Goal: Task Accomplishment & Management: Manage account settings

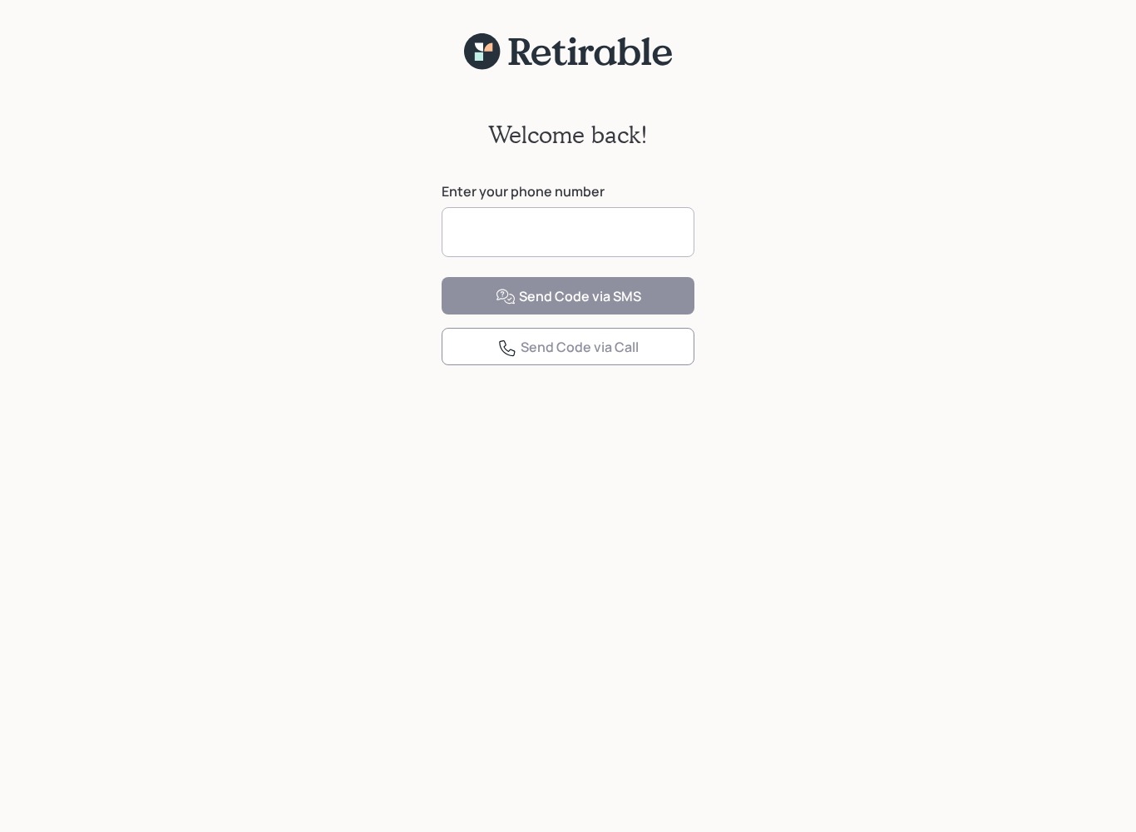
click at [593, 235] on input at bounding box center [568, 232] width 253 height 50
type input "**********"
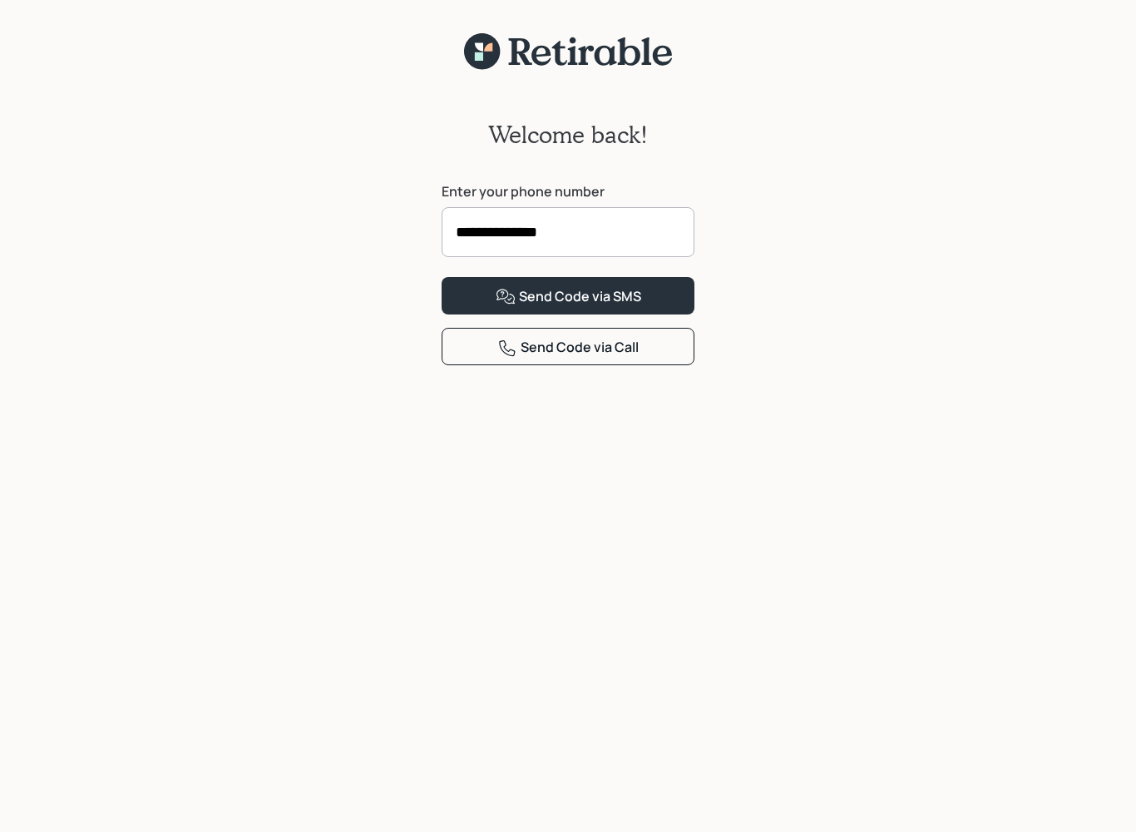
click at [657, 314] on button "Send Code via SMS" at bounding box center [568, 295] width 253 height 37
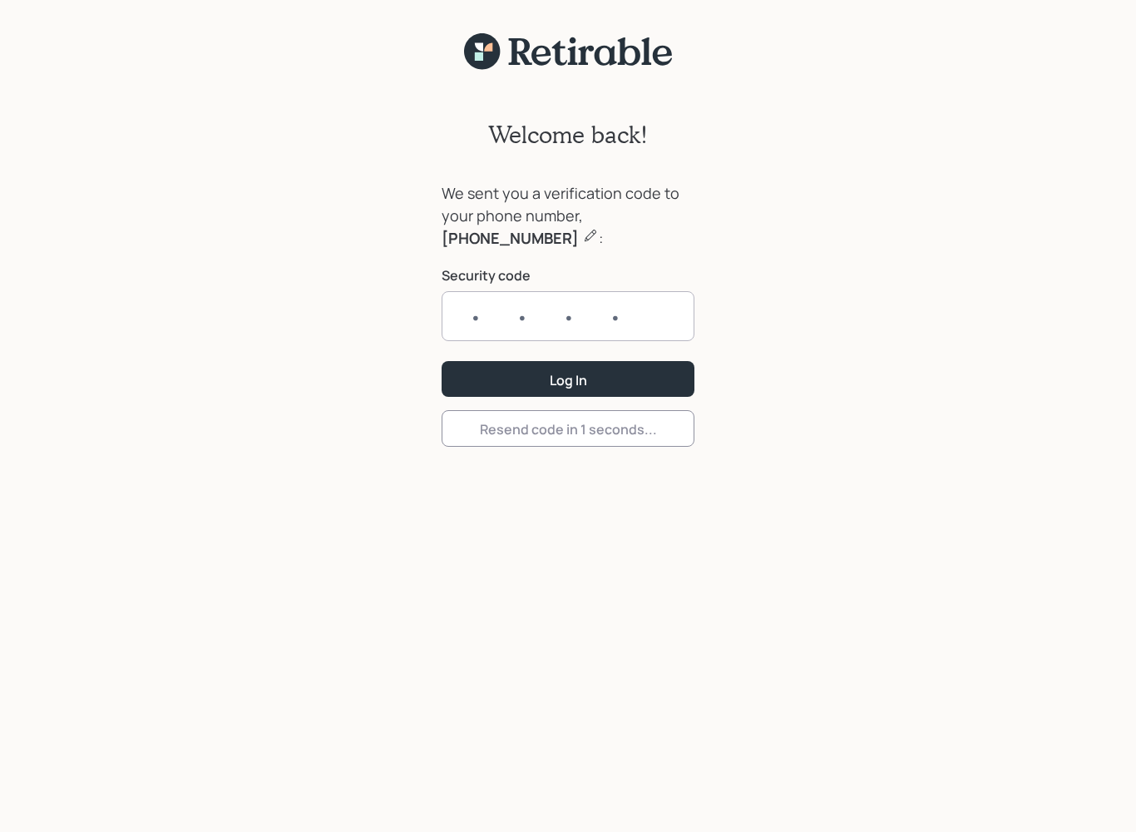
click at [458, 314] on input "text" at bounding box center [568, 316] width 253 height 50
type input "0098"
click at [638, 376] on button "Log In" at bounding box center [568, 379] width 253 height 36
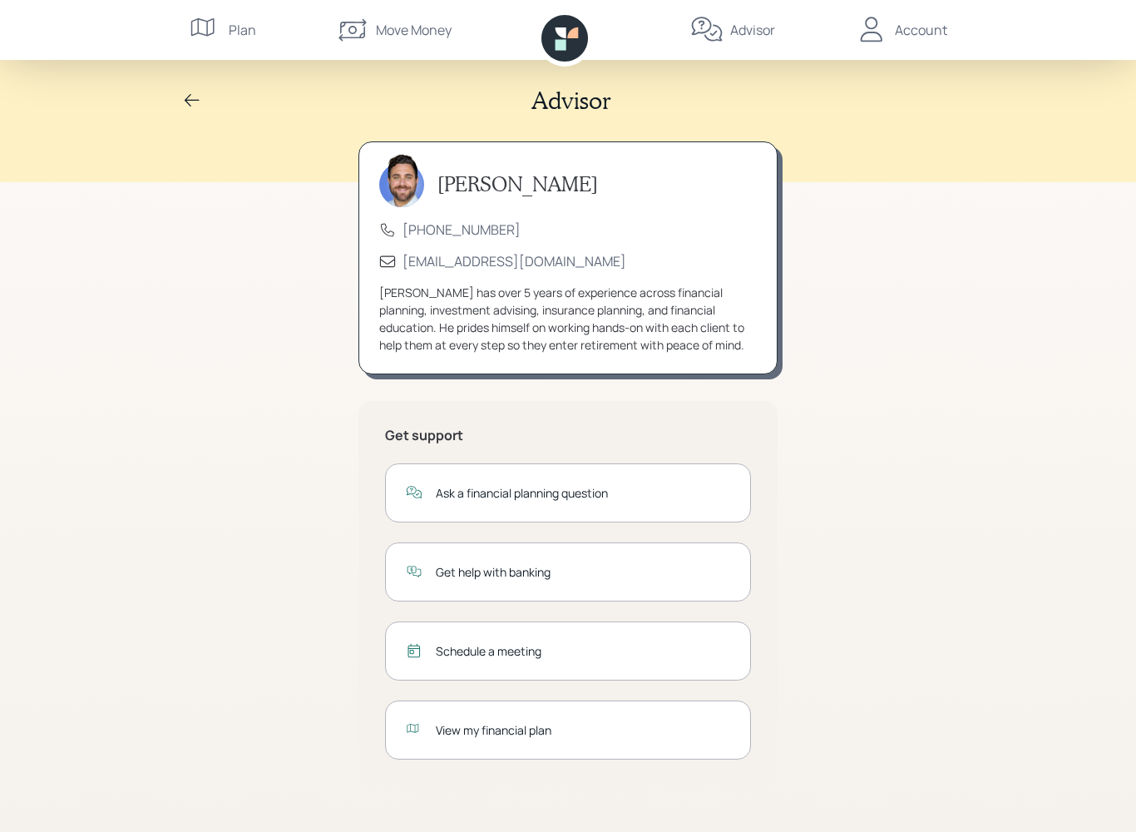
click at [392, 31] on div "Move Money" at bounding box center [414, 30] width 76 height 20
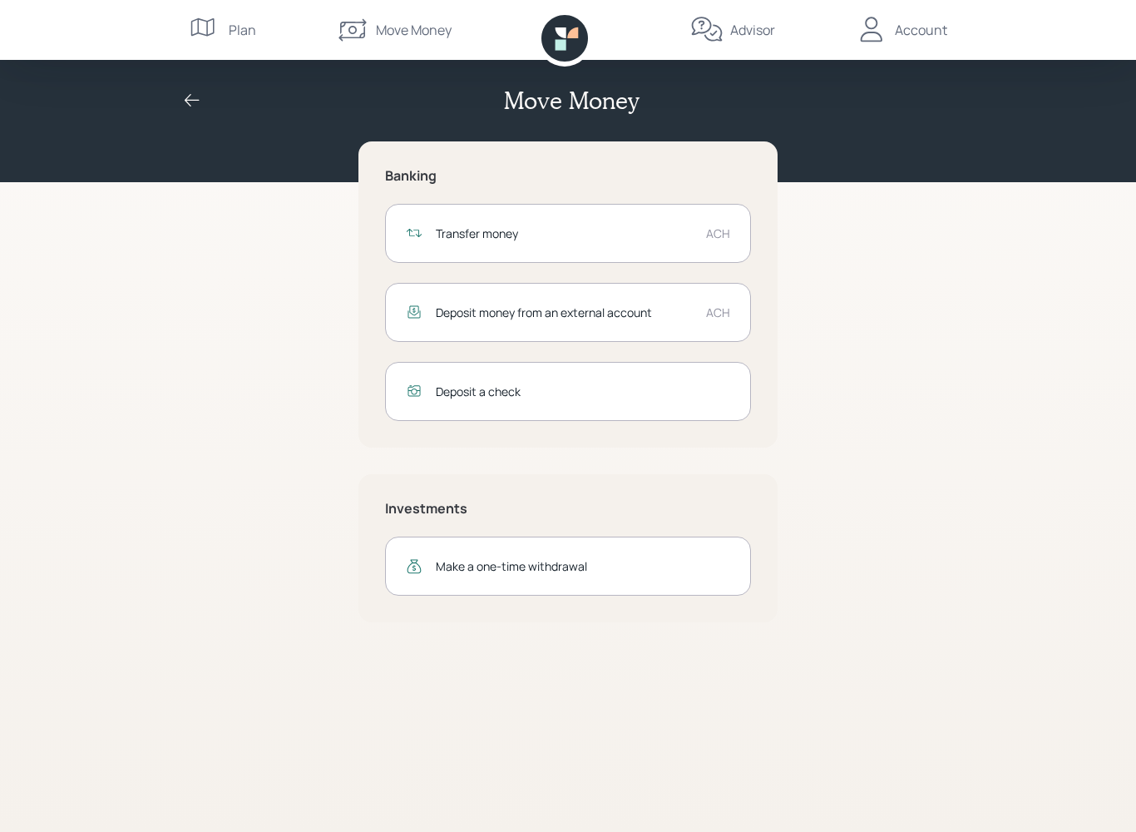
click at [633, 231] on div "Transfer money" at bounding box center [564, 233] width 257 height 17
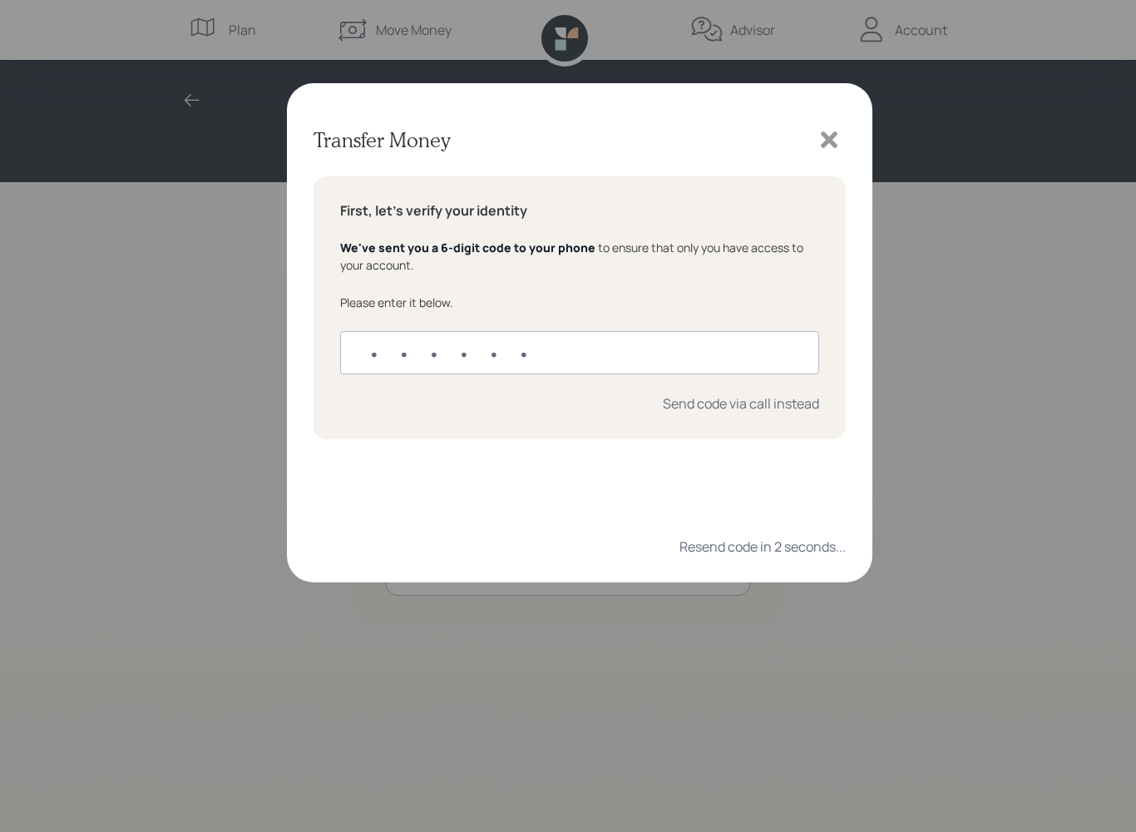
click at [364, 352] on input "text" at bounding box center [579, 352] width 479 height 43
type input "374724"
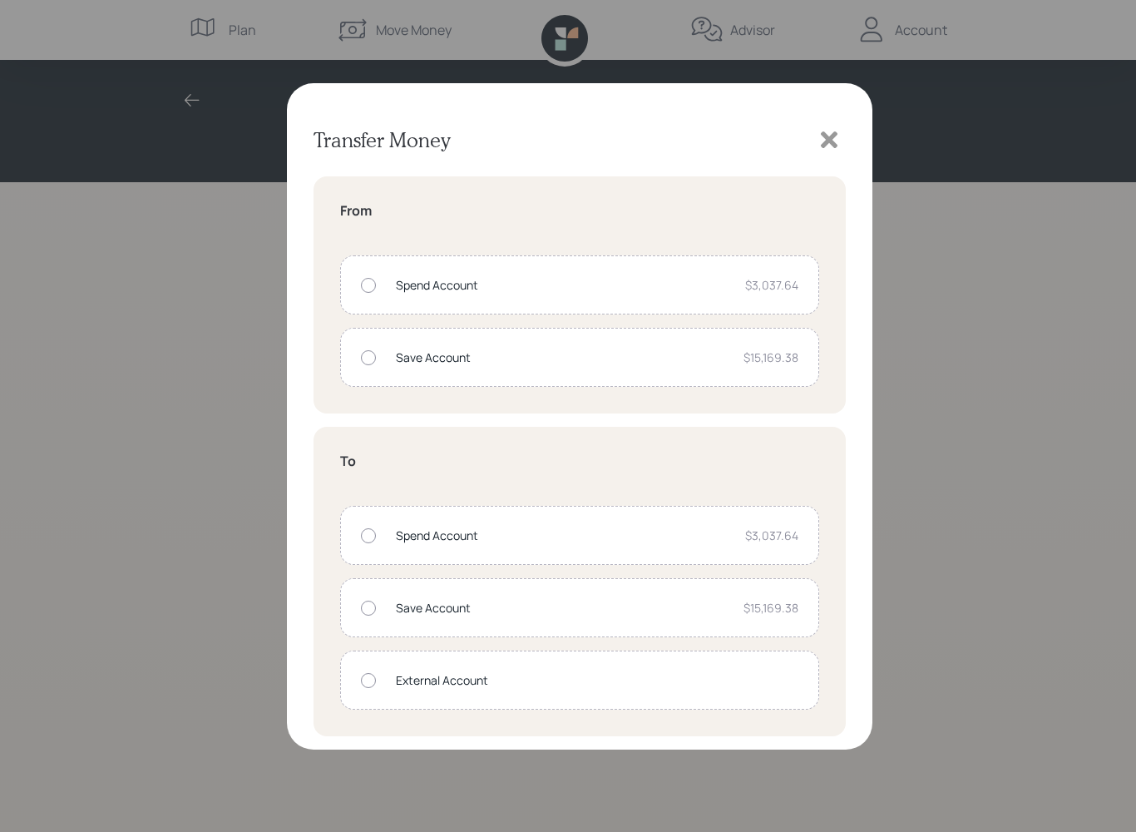
click at [372, 365] on div "Save Account $15,169.38" at bounding box center [579, 357] width 479 height 59
radio input "true"
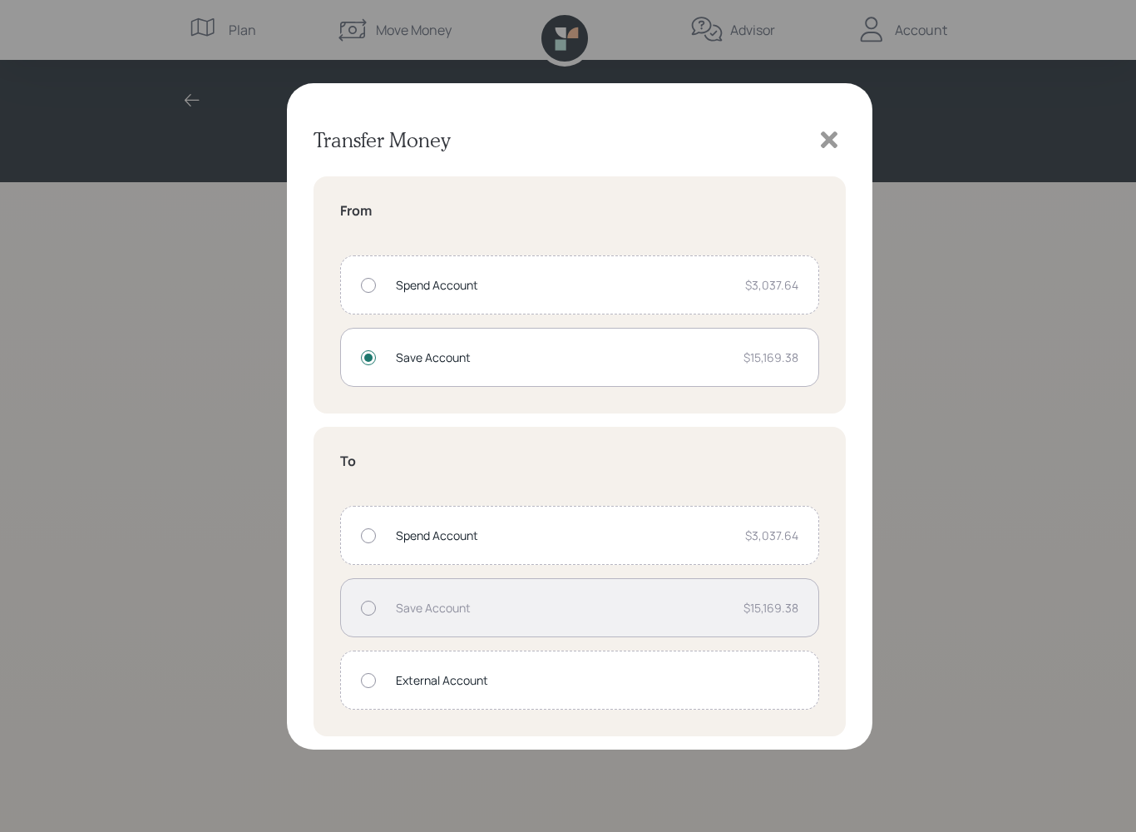
click at [364, 685] on div at bounding box center [368, 680] width 15 height 15
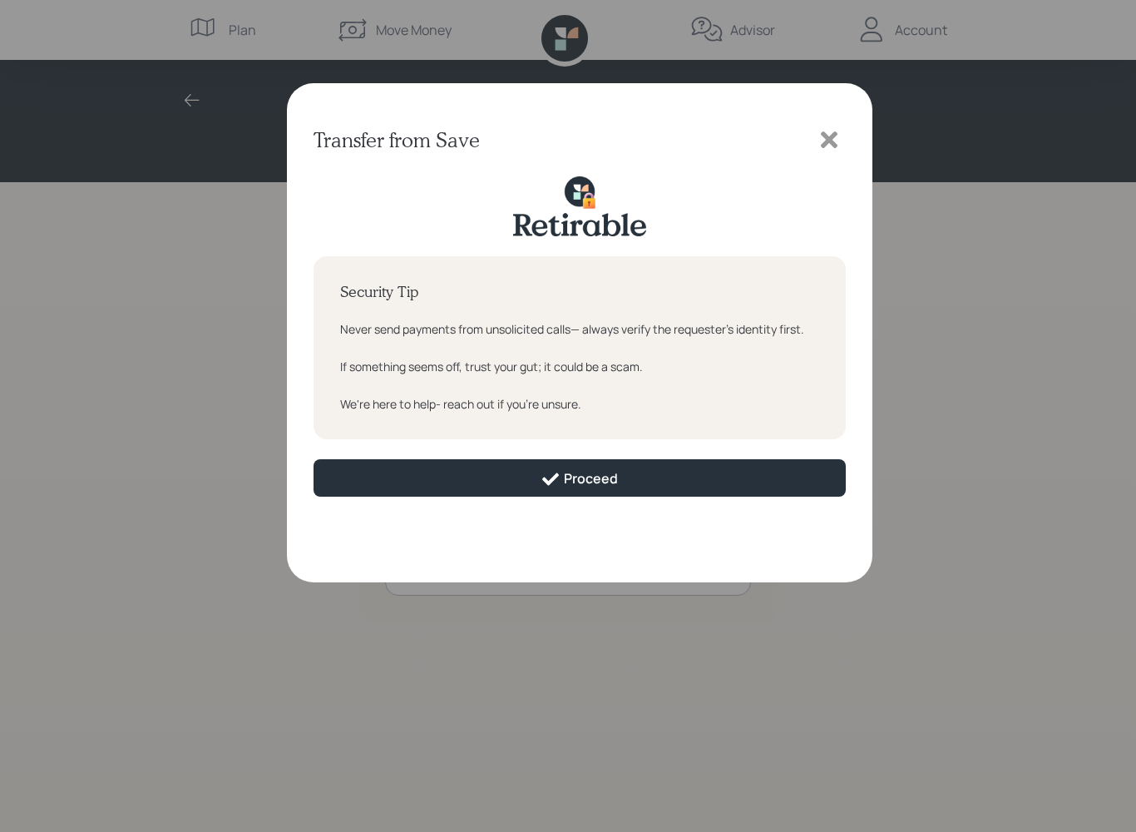
click at [631, 473] on button "Proceed" at bounding box center [580, 477] width 532 height 37
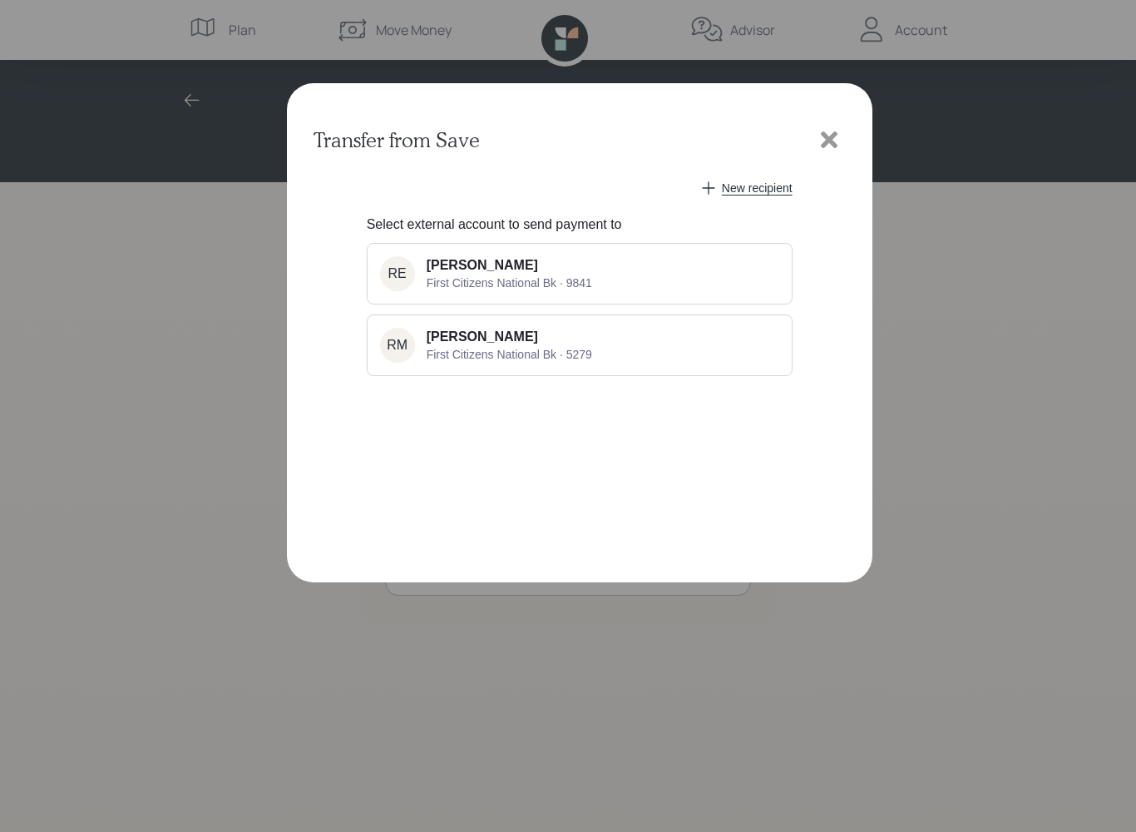
click at [660, 280] on button "RE [PERSON_NAME] First Citizens National Bk · 9841" at bounding box center [580, 274] width 426 height 62
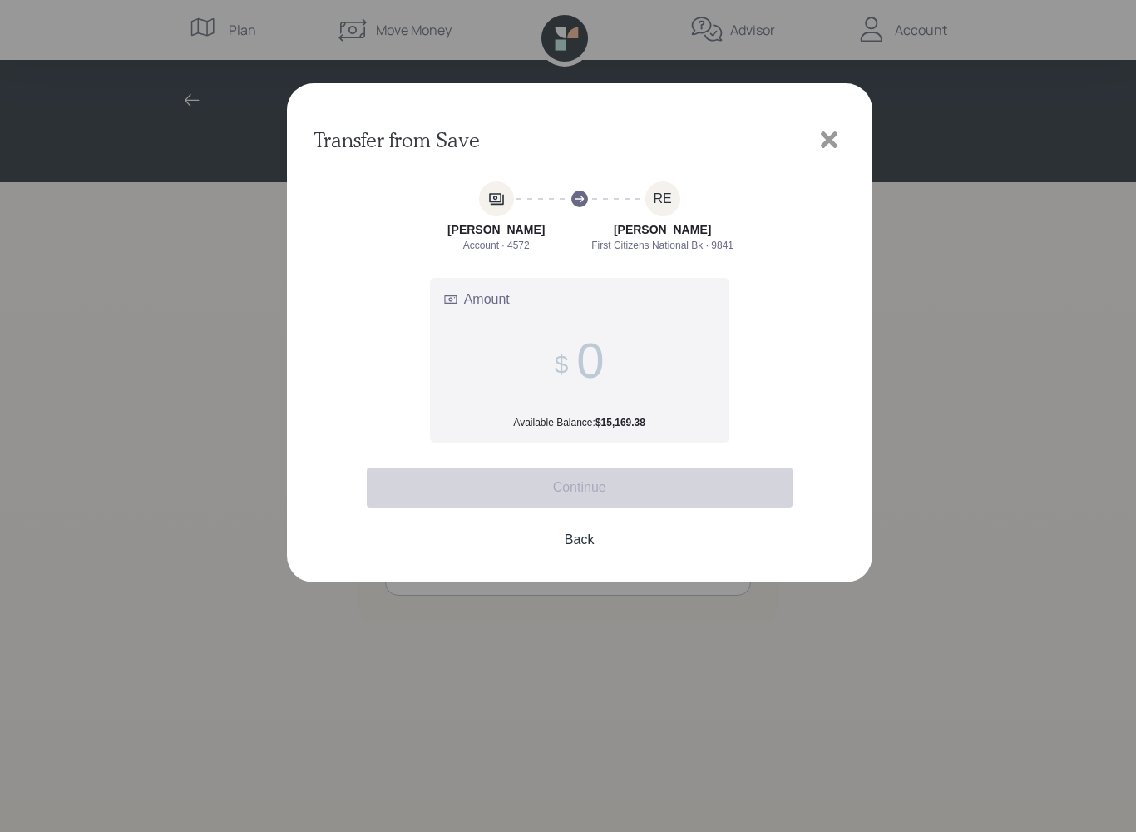
click at [597, 377] on input "Amount Available Balance: $15,169.38" at bounding box center [589, 360] width 27 height 57
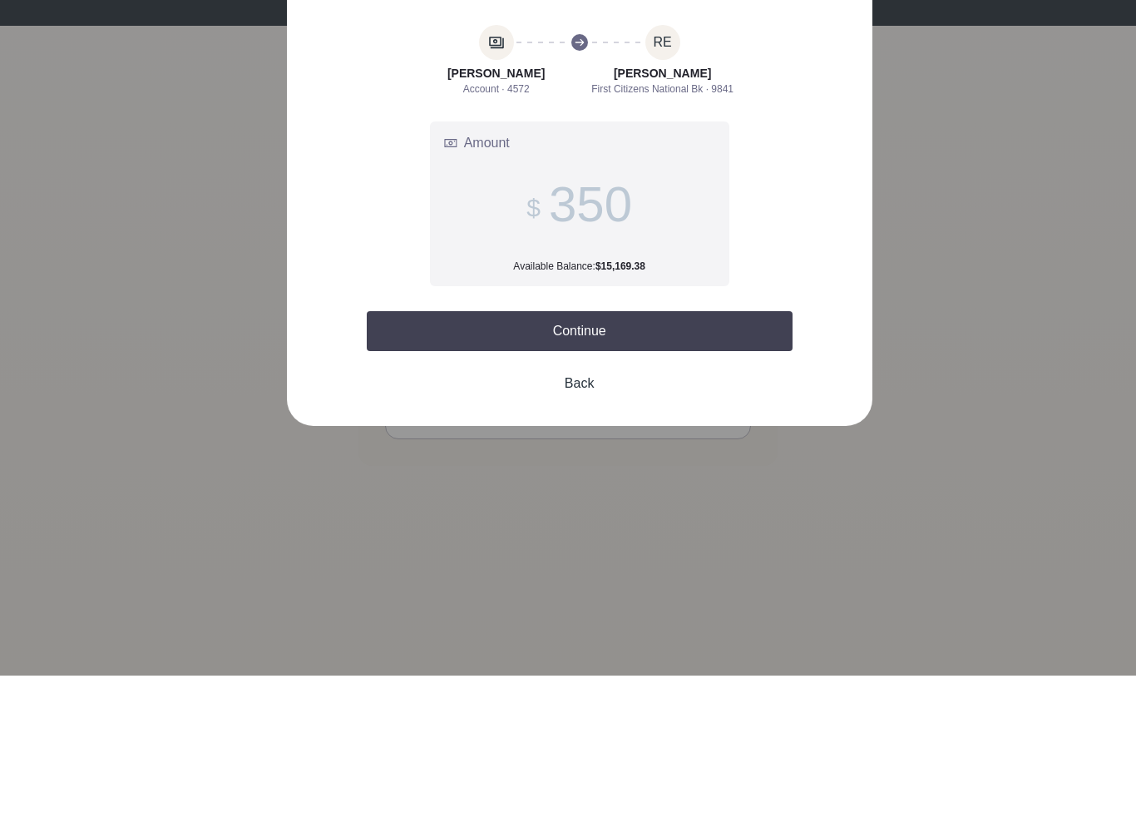
type input "3,500"
click at [641, 467] on button "Continue" at bounding box center [580, 487] width 426 height 40
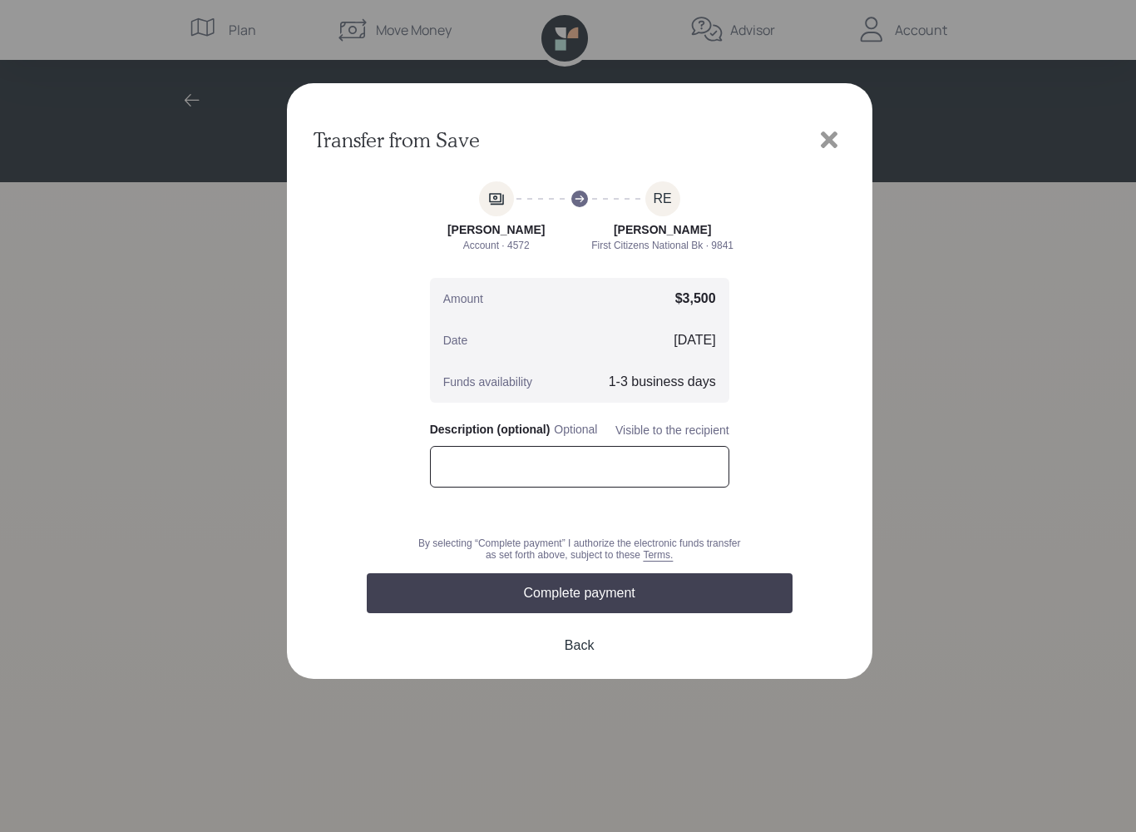
click at [485, 472] on input "text" at bounding box center [579, 467] width 299 height 42
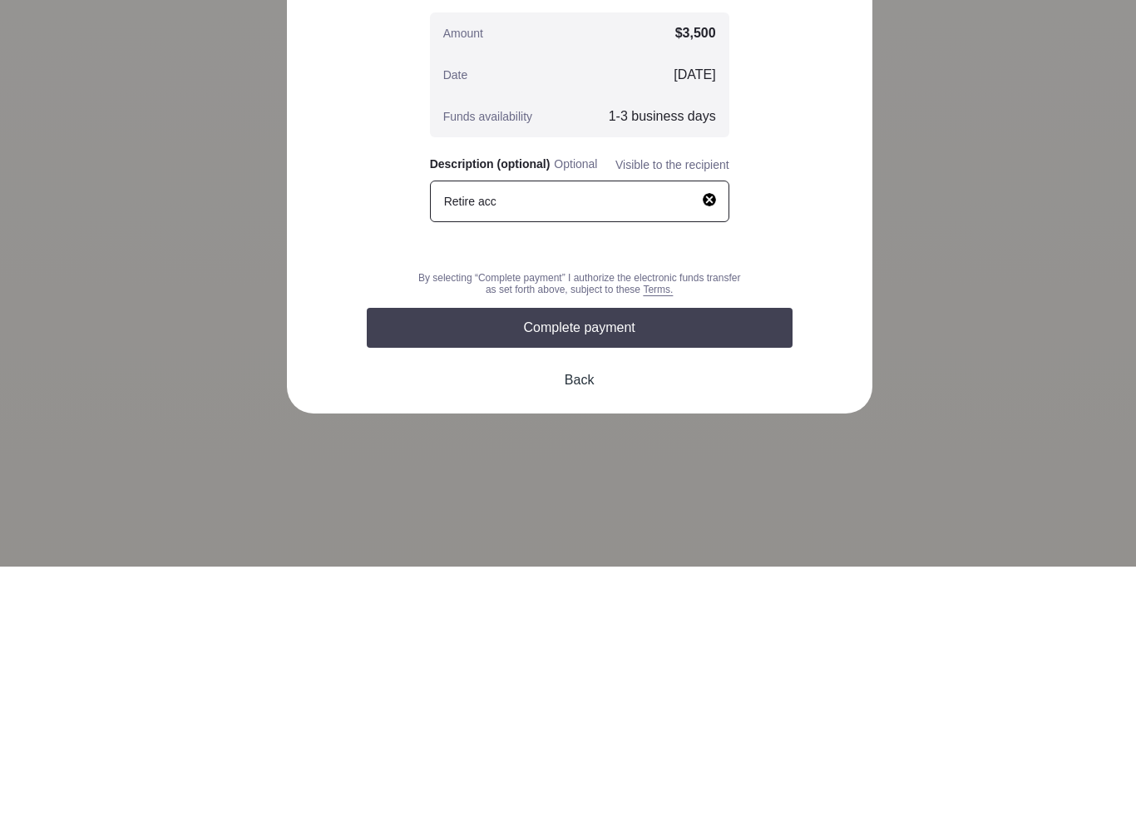
type input "Retire acc"
click at [690, 573] on button "Complete payment" at bounding box center [580, 593] width 426 height 40
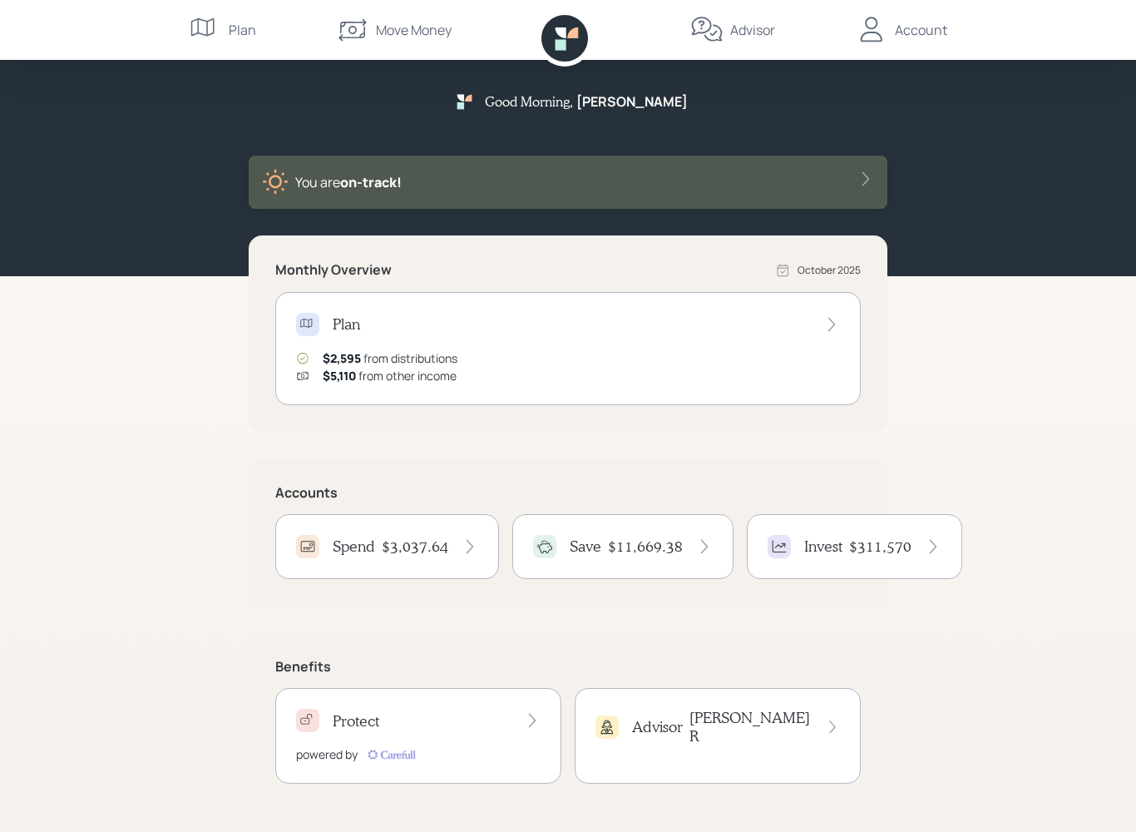
click at [705, 537] on div "Save $11,669.38" at bounding box center [623, 546] width 180 height 23
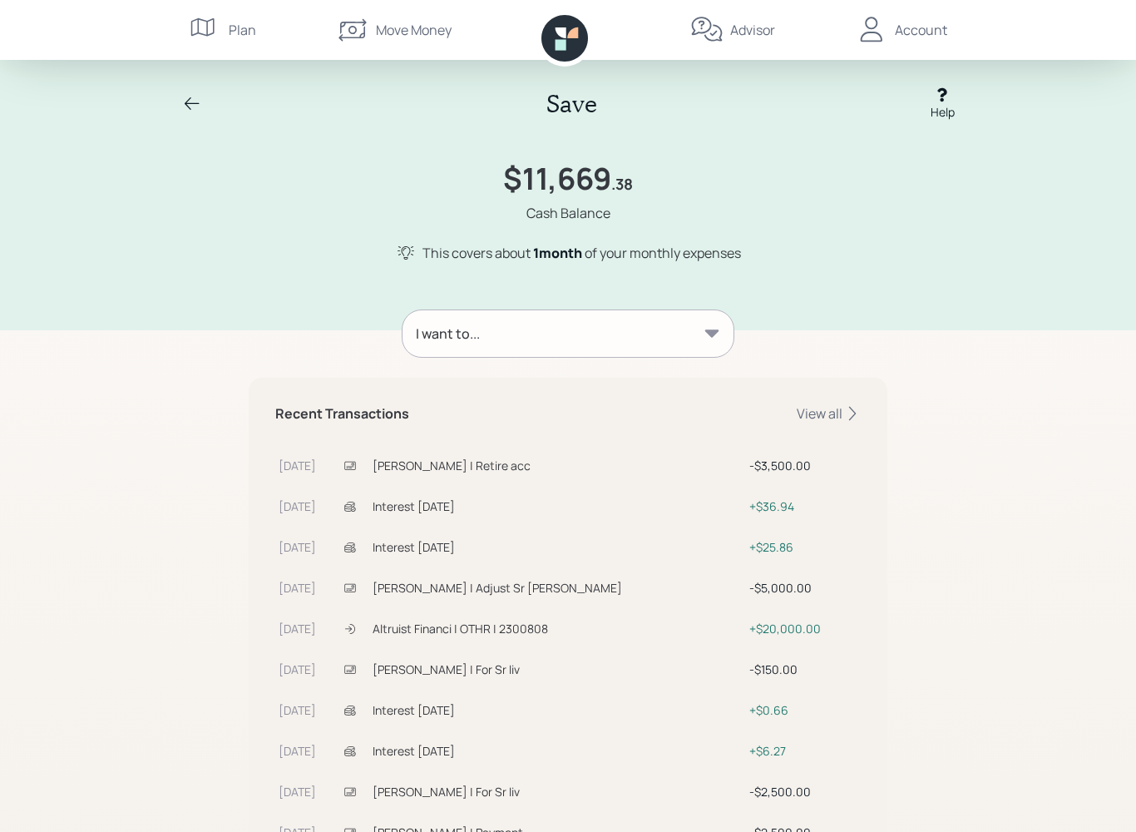
click at [200, 97] on icon at bounding box center [192, 104] width 20 height 20
